Goal: Find specific page/section: Find specific page/section

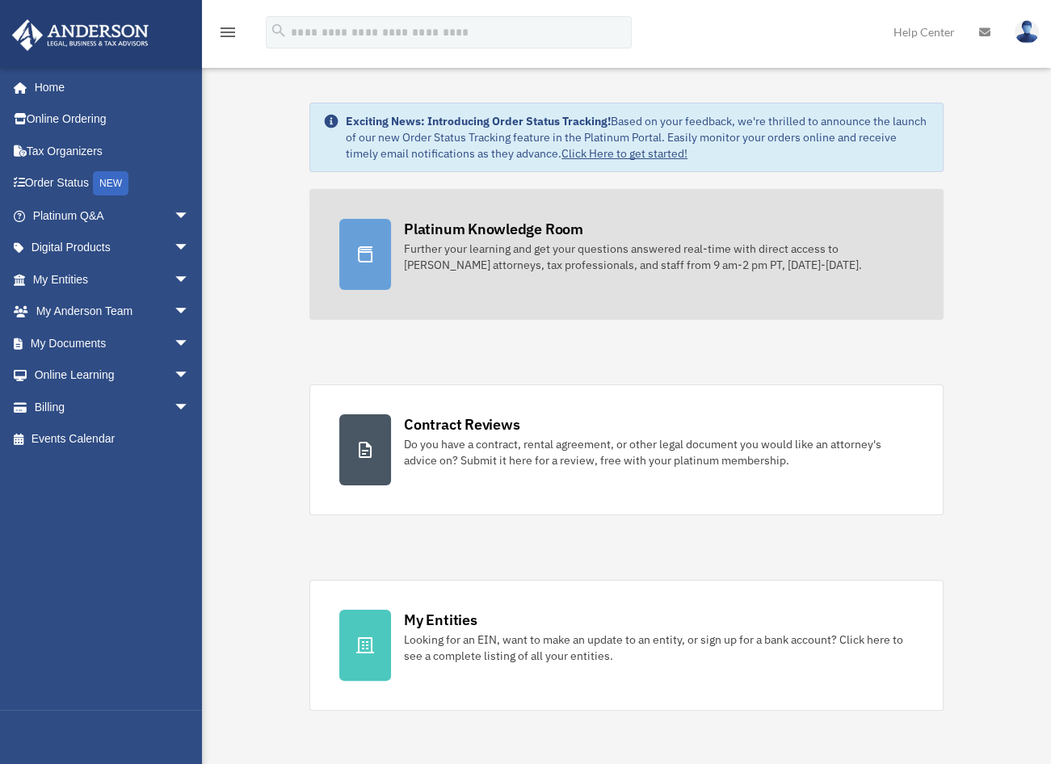
click at [469, 232] on div "Platinum Knowledge Room" at bounding box center [493, 229] width 179 height 20
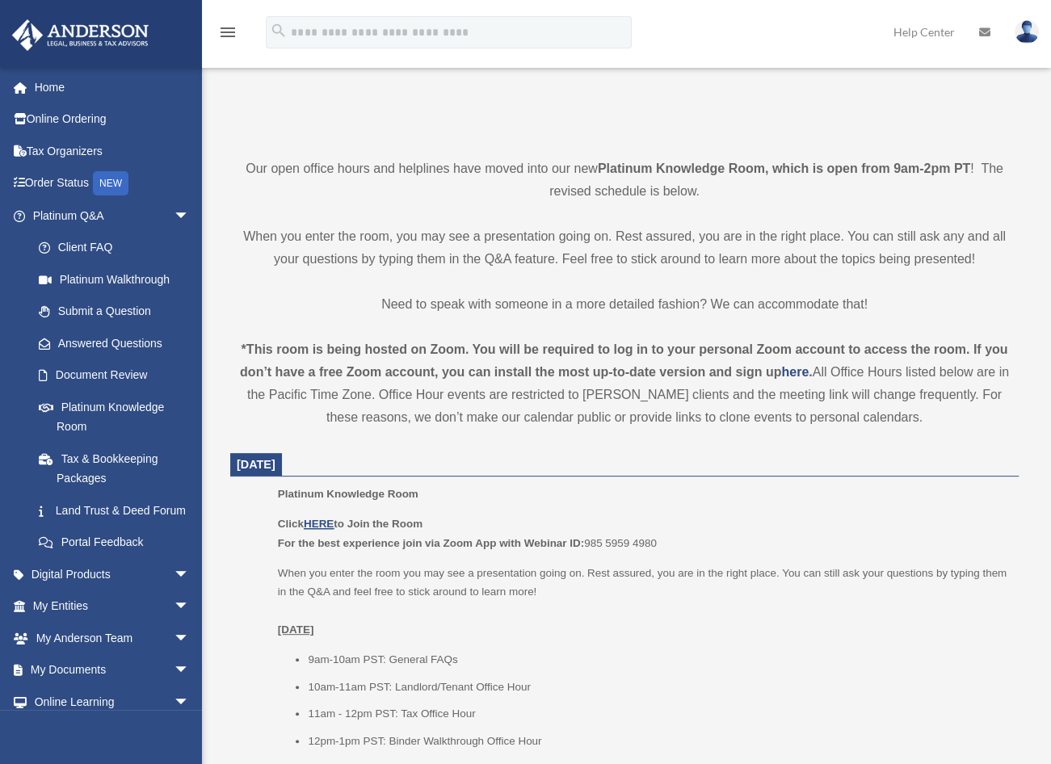
scroll to position [323, 0]
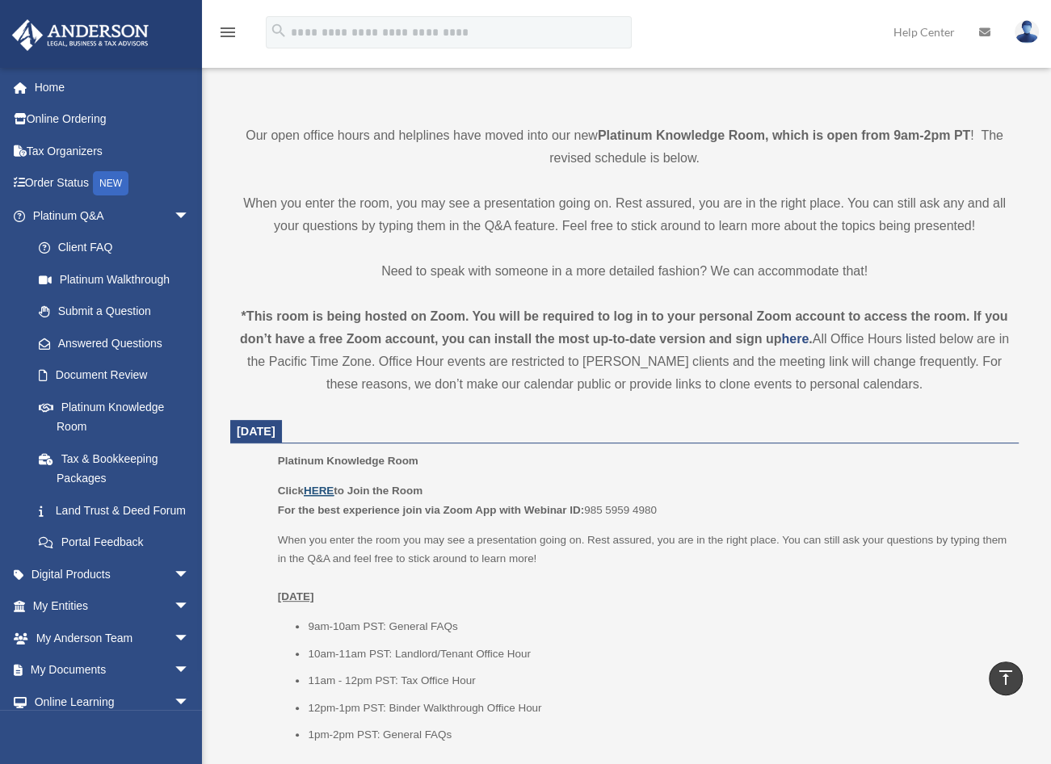
click at [320, 487] on u "HERE" at bounding box center [319, 491] width 30 height 12
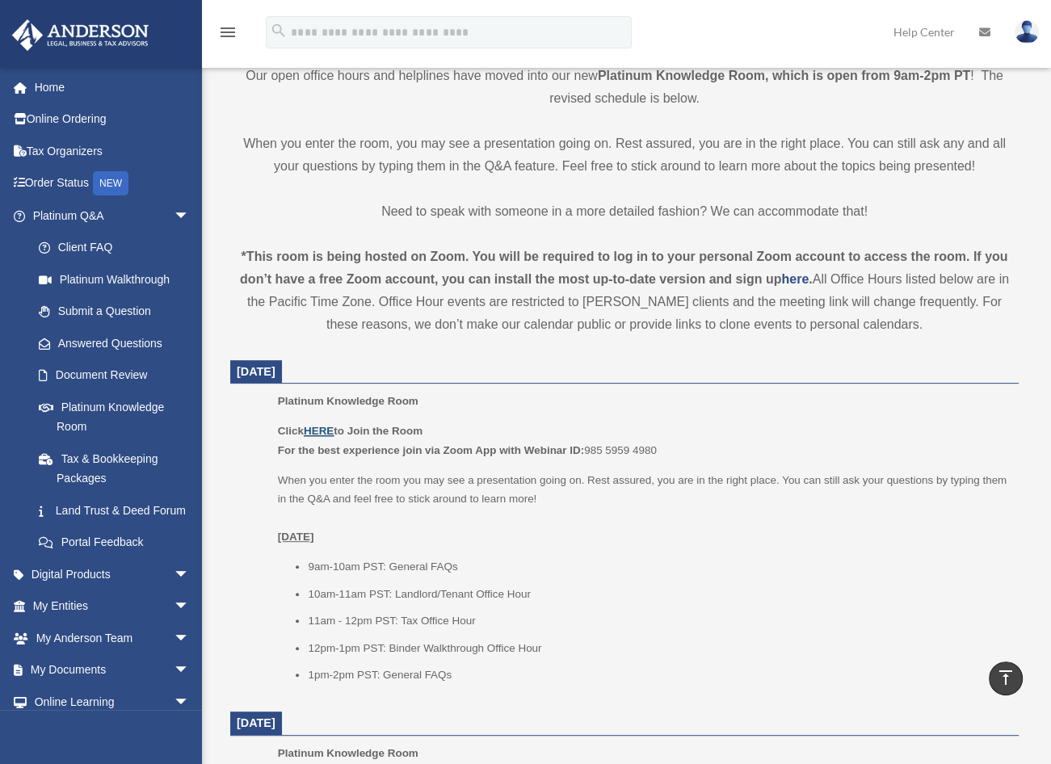
scroll to position [566, 0]
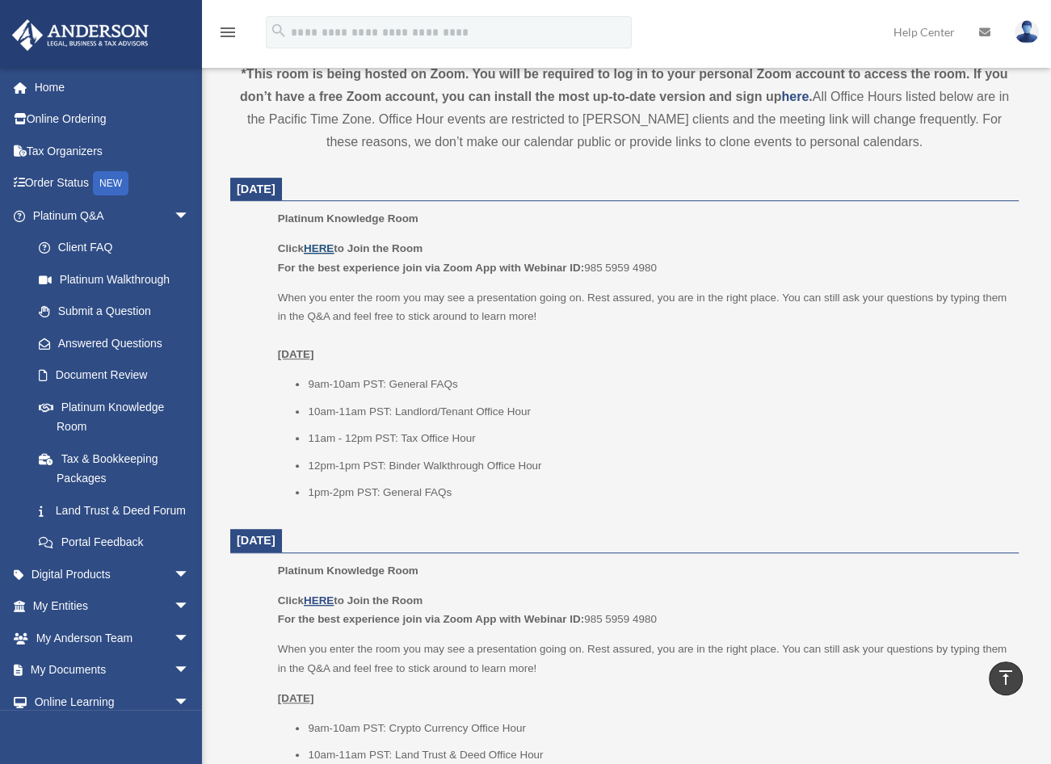
click at [320, 242] on u "HERE" at bounding box center [319, 248] width 30 height 12
drag, startPoint x: 588, startPoint y: 267, endPoint x: 663, endPoint y: 267, distance: 75.1
click at [663, 267] on p "Click HERE to Join the Room For the best experience join via Zoom App with Webi…" at bounding box center [643, 258] width 730 height 38
copy p "985 5959 4980"
click at [61, 90] on link "Home" at bounding box center [112, 87] width 203 height 32
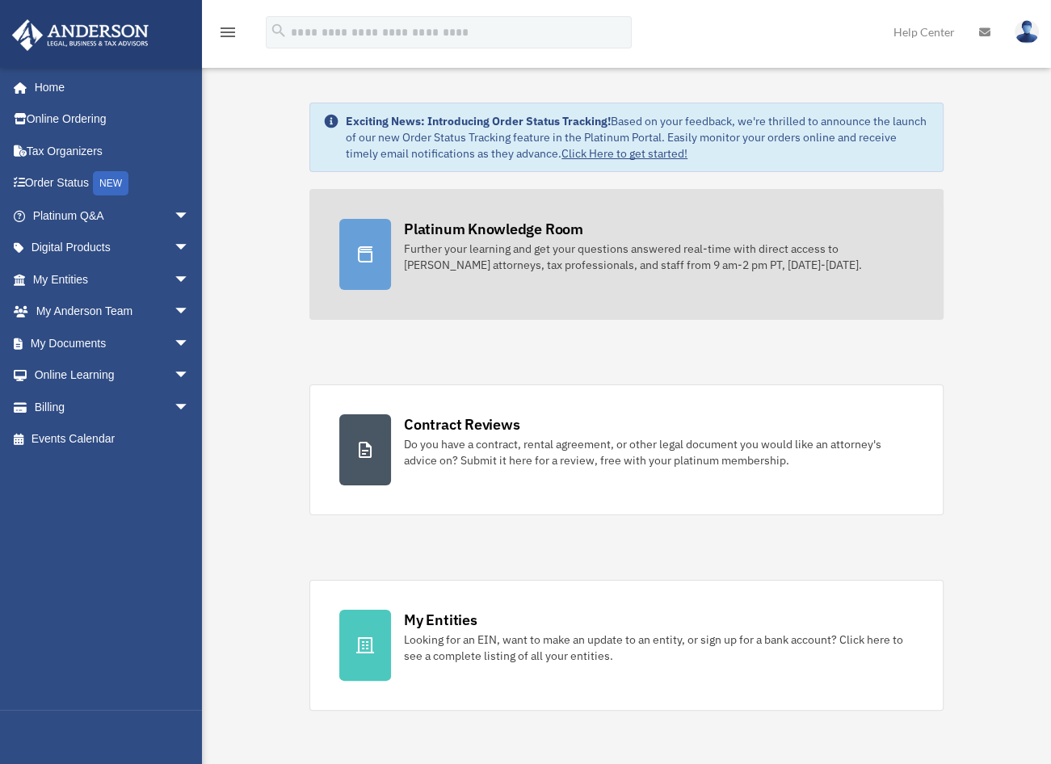
click at [456, 235] on div "Platinum Knowledge Room" at bounding box center [493, 229] width 179 height 20
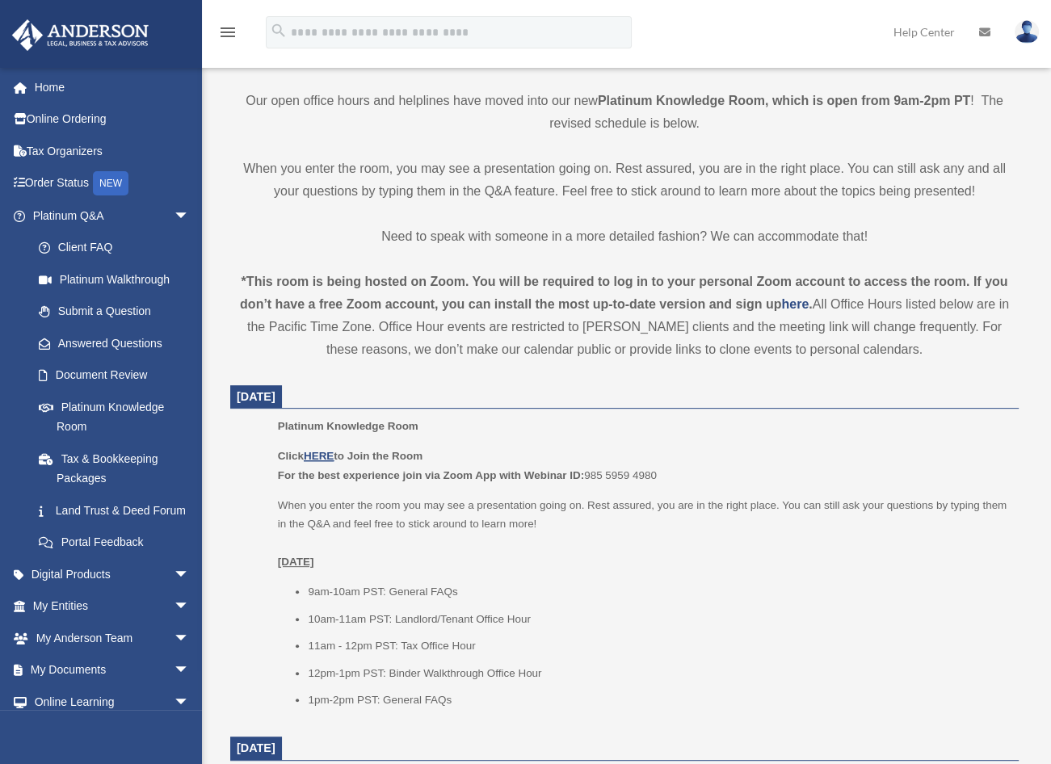
scroll to position [404, 0]
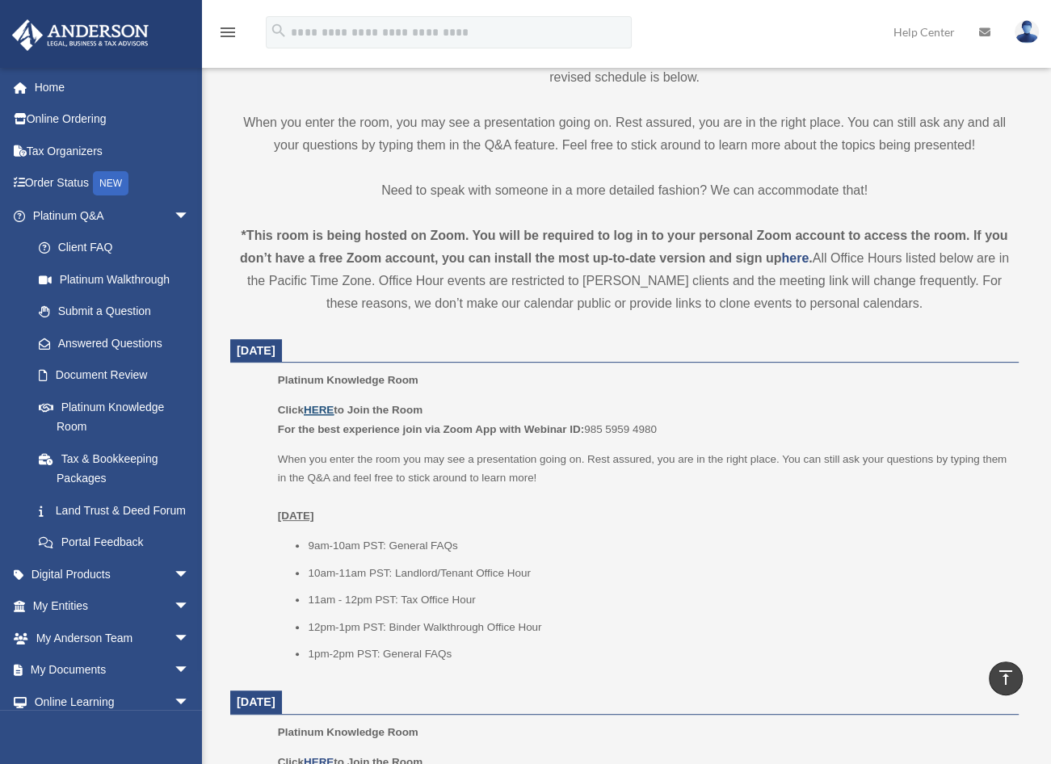
click at [322, 407] on u "HERE" at bounding box center [319, 410] width 30 height 12
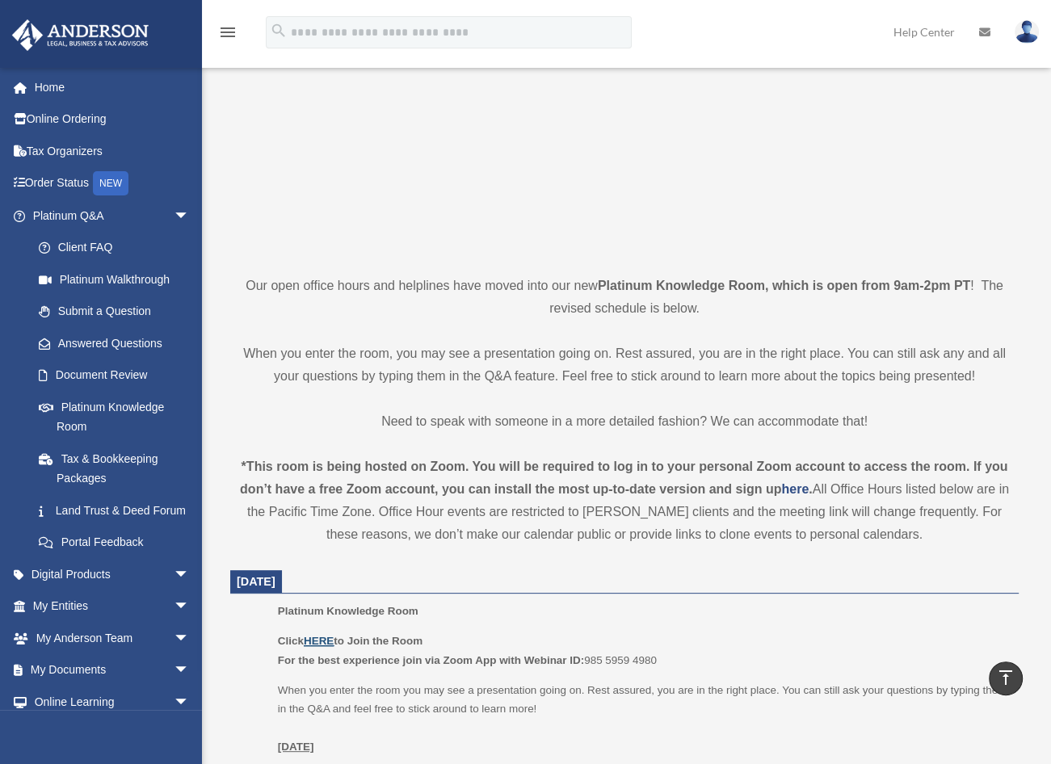
scroll to position [0, 0]
